Goal: Book appointment/travel/reservation

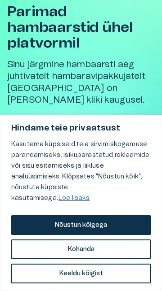
scroll to position [58, 0]
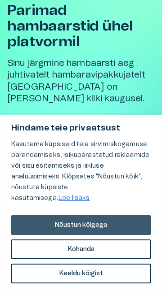
click at [89, 227] on font "Nõustun kõigega" at bounding box center [81, 225] width 52 height 6
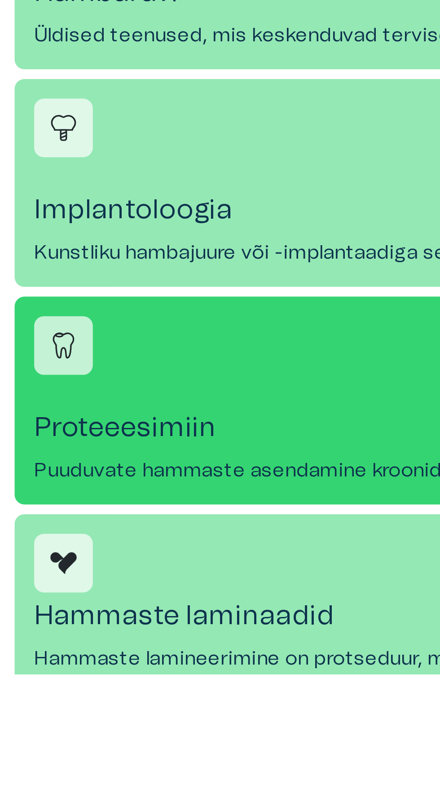
click at [62, 703] on font "Proteeesimiin" at bounding box center [47, 702] width 67 height 10
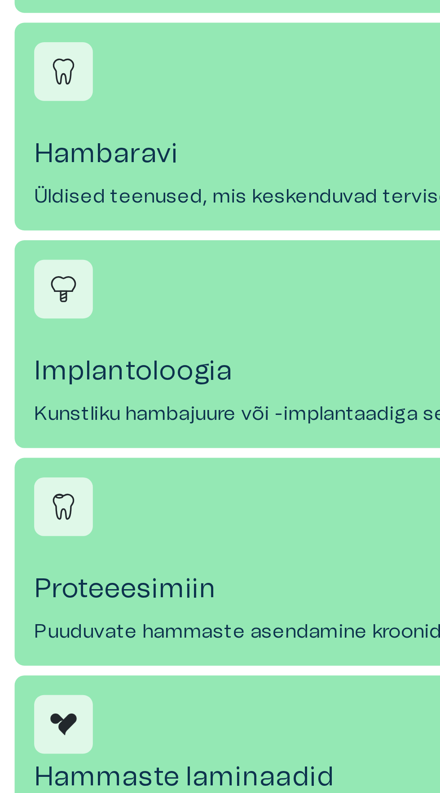
scroll to position [226, 0]
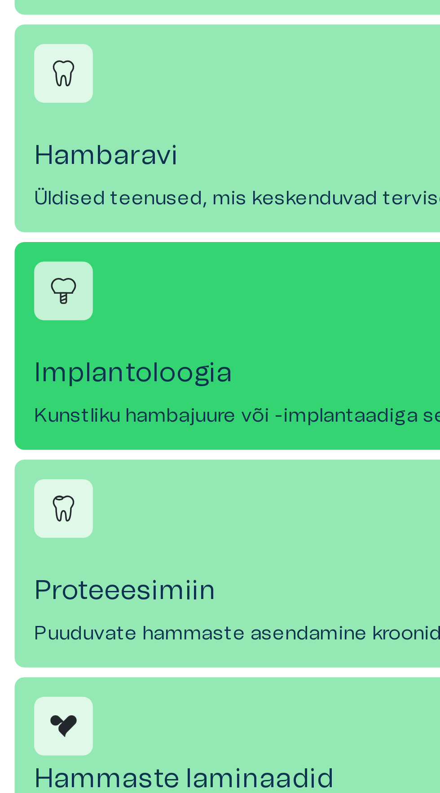
click at [90, 575] on h4 "Implantoloogia" at bounding box center [219, 569] width 411 height 12
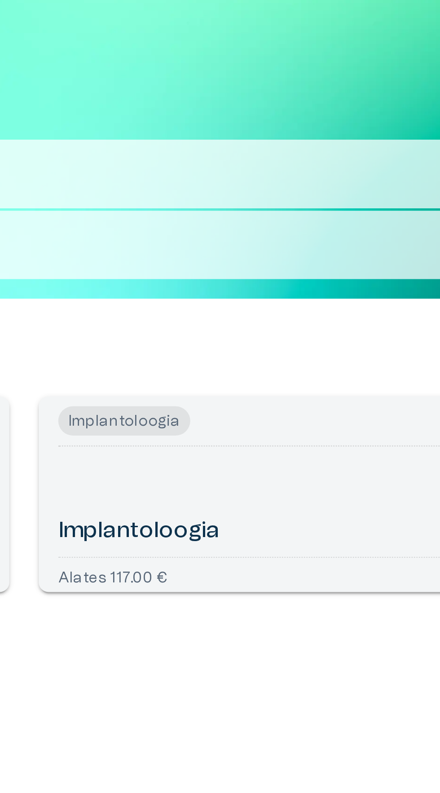
click at [288, 194] on font "Implantoloogia" at bounding box center [262, 198] width 59 height 8
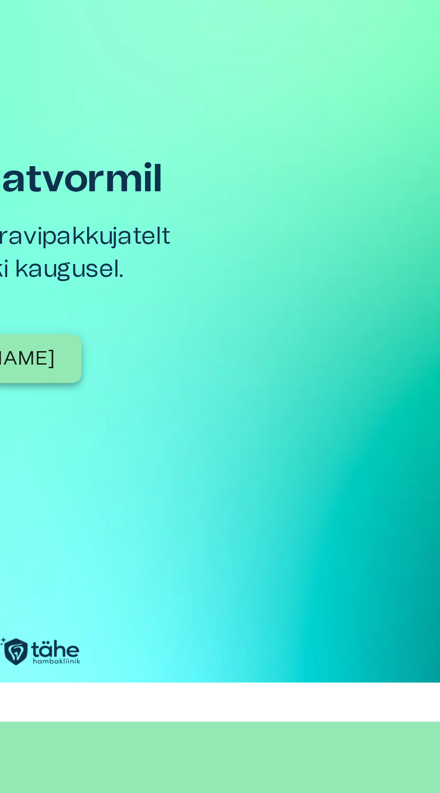
scroll to position [127, 0]
